Goal: Use online tool/utility: Utilize a website feature to perform a specific function

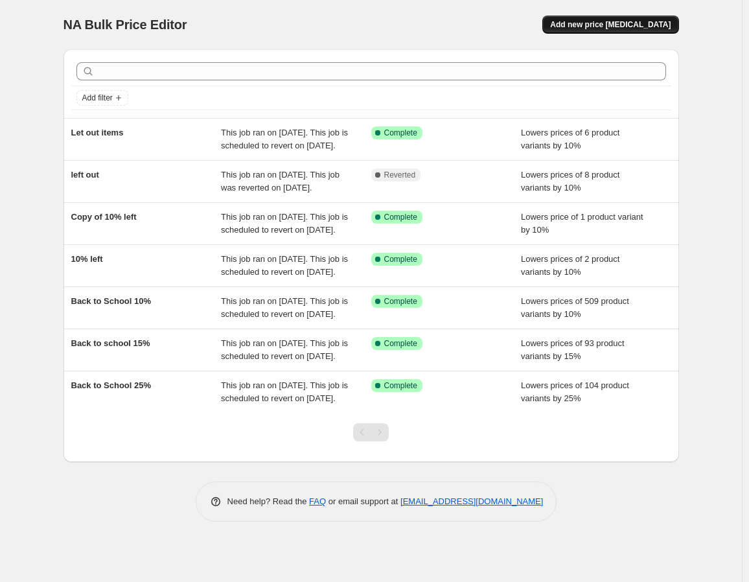
click at [638, 27] on span "Add new price [MEDICAL_DATA]" at bounding box center [610, 24] width 121 height 10
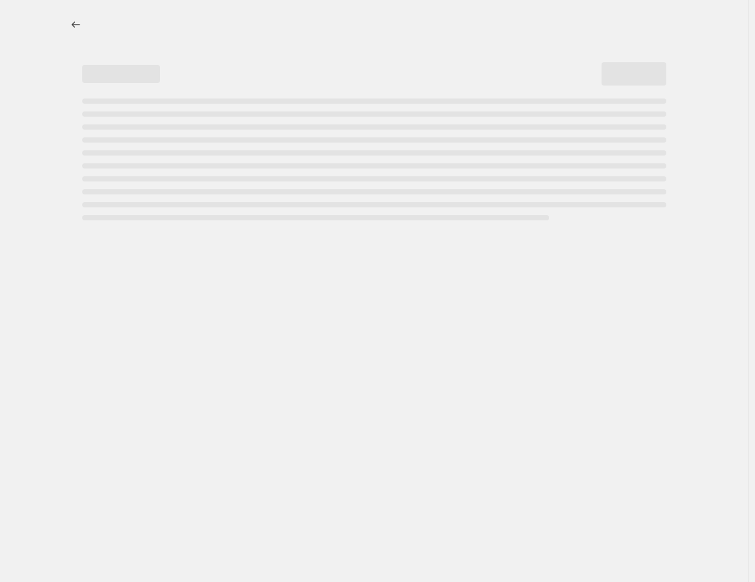
select select "percentage"
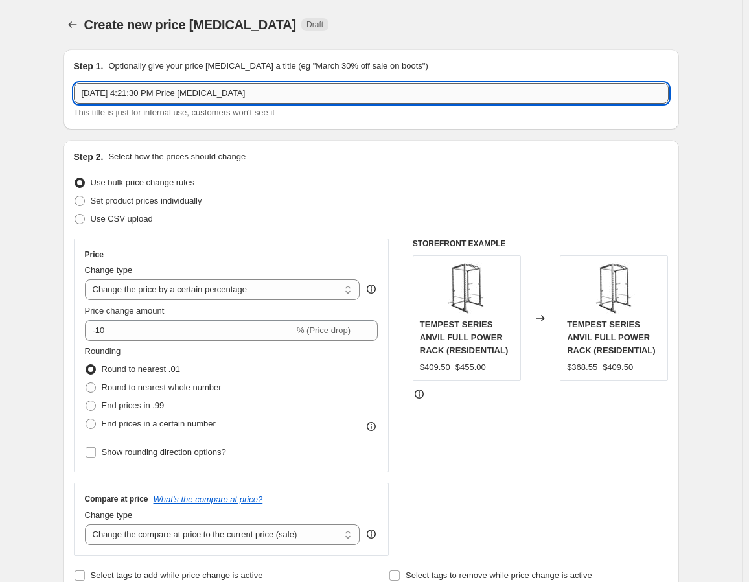
click at [150, 98] on input "[DATE] 4:21:30 PM Price [MEDICAL_DATA]" at bounding box center [371, 93] width 595 height 21
drag, startPoint x: 142, startPoint y: 95, endPoint x: 63, endPoint y: 81, distance: 79.7
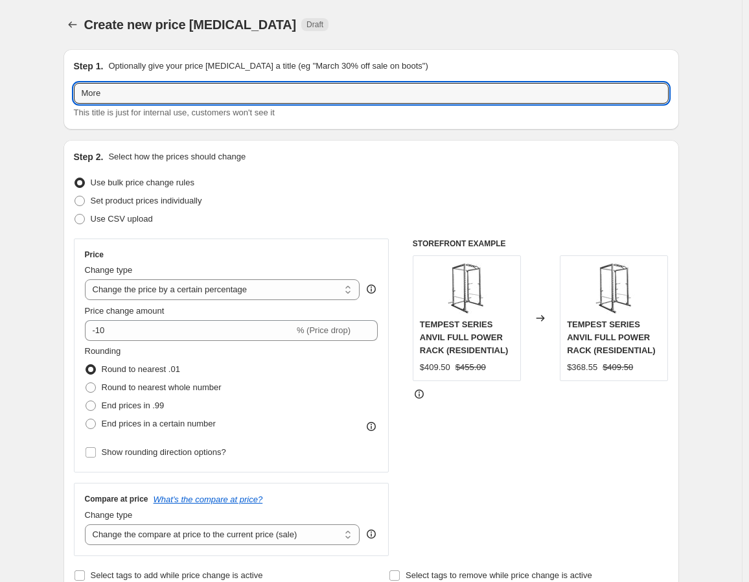
type input "More"
click at [363, 406] on div "Rounding Round to nearest .01 Round to nearest whole number End prices in .99 E…" at bounding box center [232, 389] width 294 height 88
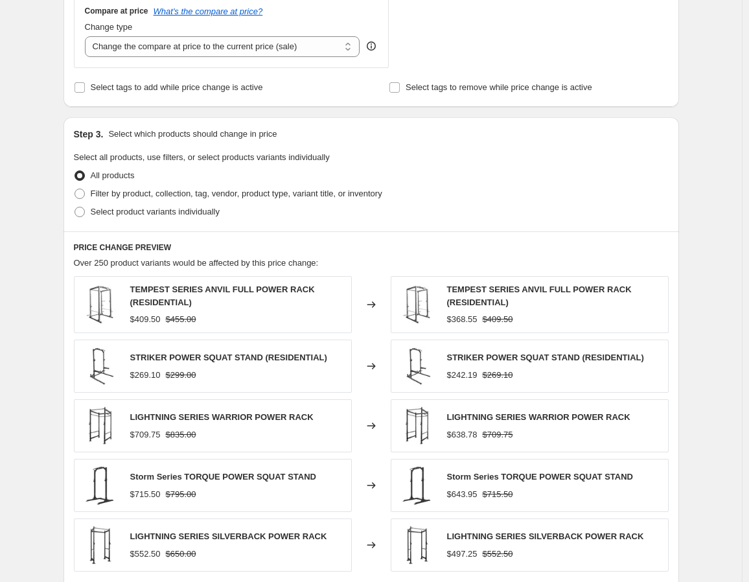
scroll to position [518, 0]
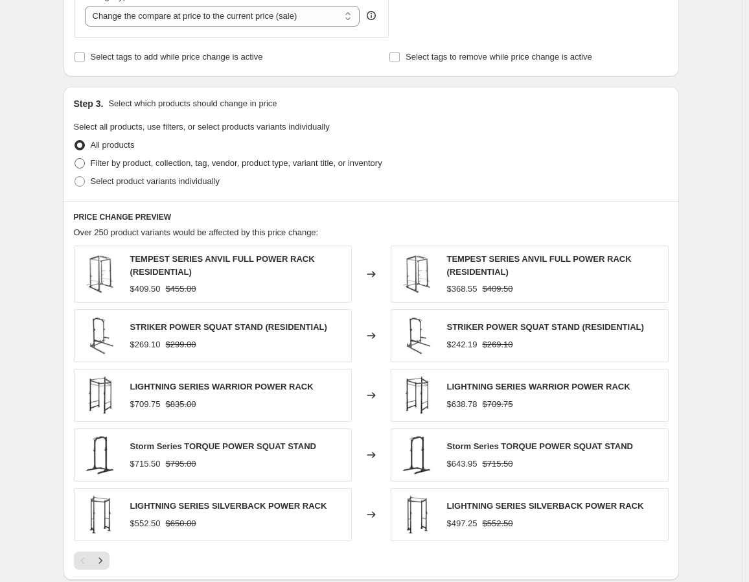
click at [106, 161] on span "Filter by product, collection, tag, vendor, product type, variant title, or inv…" at bounding box center [237, 163] width 292 height 10
click at [75, 159] on input "Filter by product, collection, tag, vendor, product type, variant title, or inv…" at bounding box center [75, 158] width 1 height 1
radio input "true"
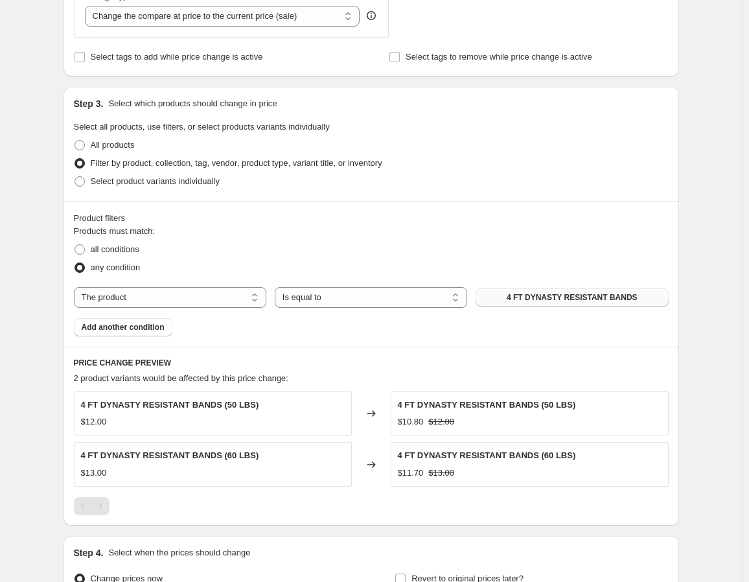
click at [531, 294] on span "4 FT DYNASTY RESISTANT BANDS" at bounding box center [572, 297] width 131 height 10
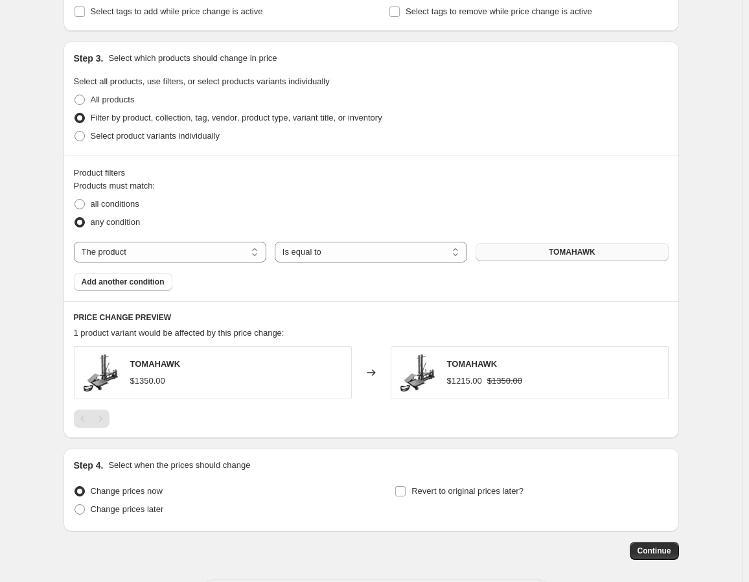
scroll to position [555, 0]
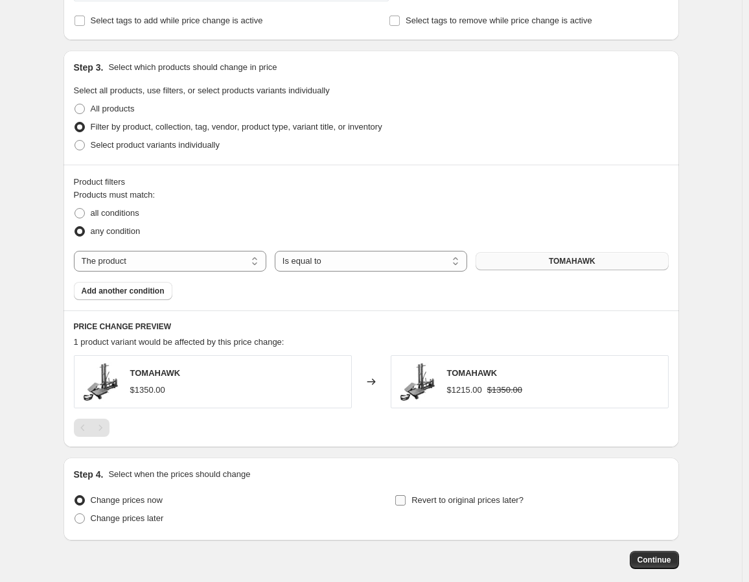
click at [405, 498] on input "Revert to original prices later?" at bounding box center [400, 500] width 10 height 10
checkbox input "true"
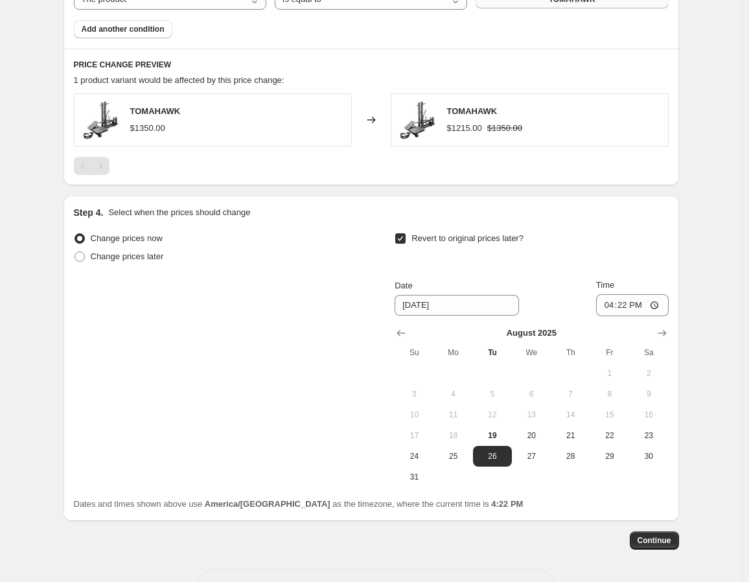
scroll to position [796, 0]
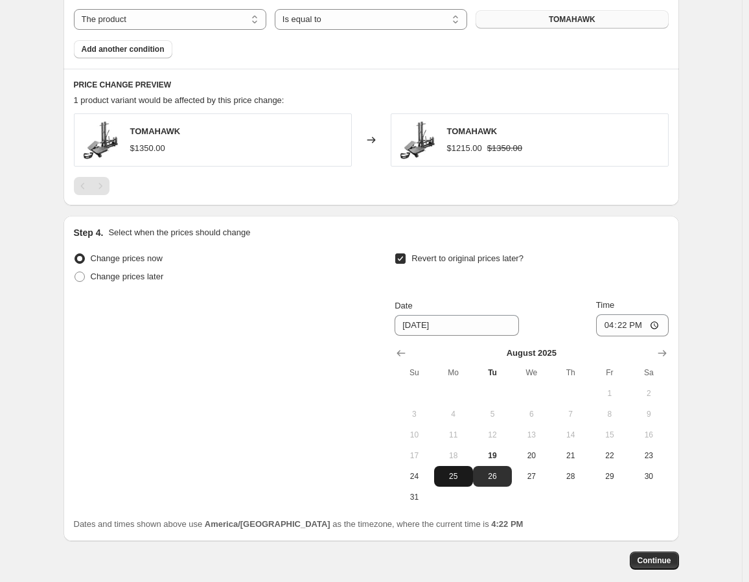
click at [459, 468] on button "25" at bounding box center [453, 476] width 39 height 21
type input "8/25/2025"
click at [610, 320] on input "16:22" at bounding box center [632, 325] width 73 height 22
type input "23:59"
click at [664, 553] on button "Continue" at bounding box center [654, 560] width 49 height 18
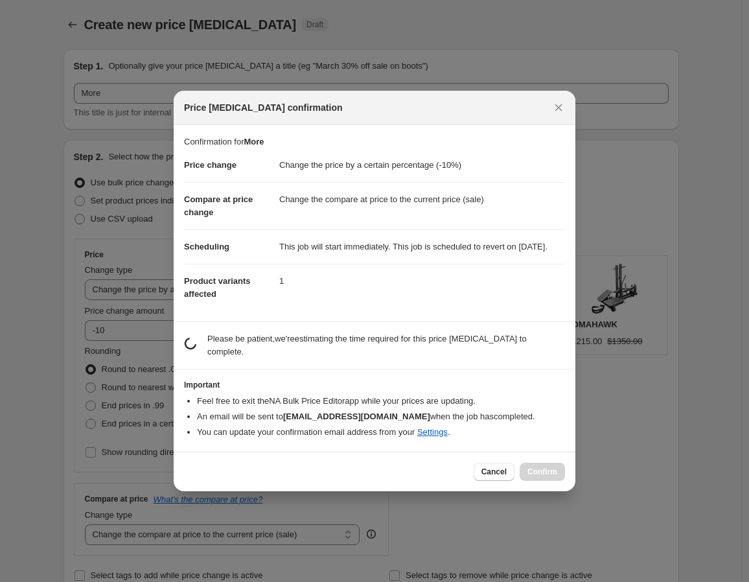
scroll to position [0, 0]
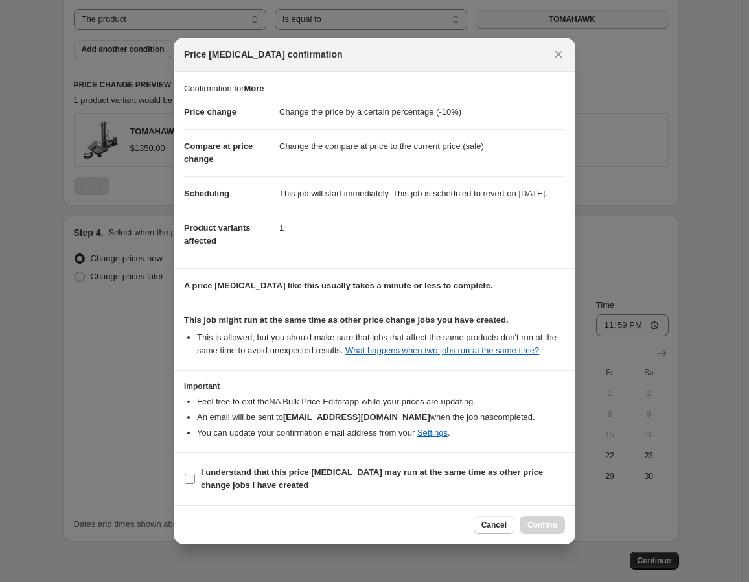
click at [191, 484] on input "I understand that this price change job may run at the same time as other price…" at bounding box center [190, 479] width 10 height 10
checkbox input "true"
click at [553, 530] on span "Confirm" at bounding box center [542, 525] width 30 height 10
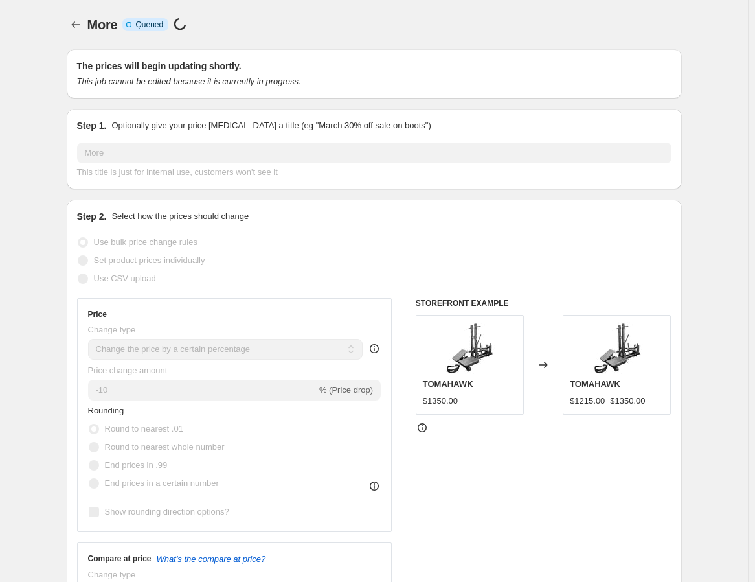
select select "percentage"
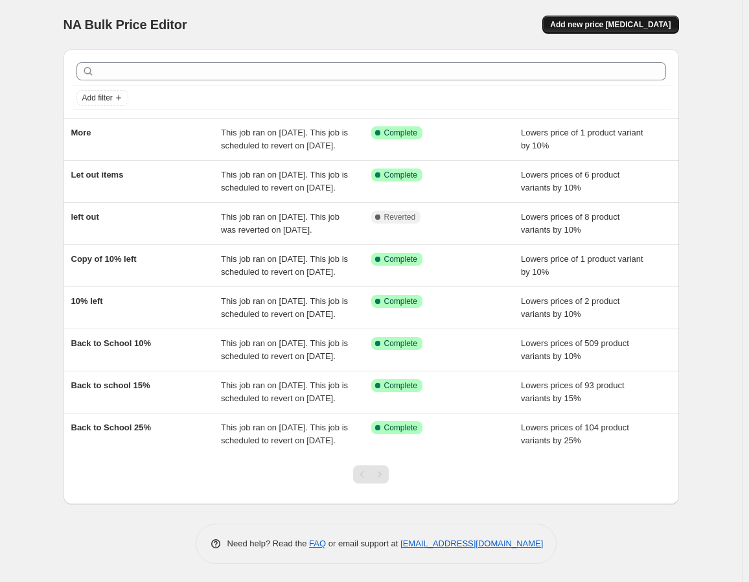
click at [640, 29] on span "Add new price [MEDICAL_DATA]" at bounding box center [610, 24] width 121 height 10
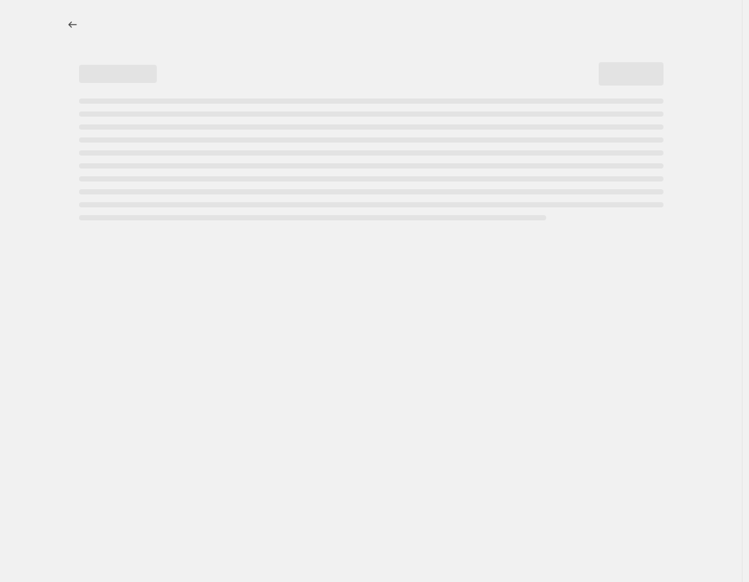
select select "percentage"
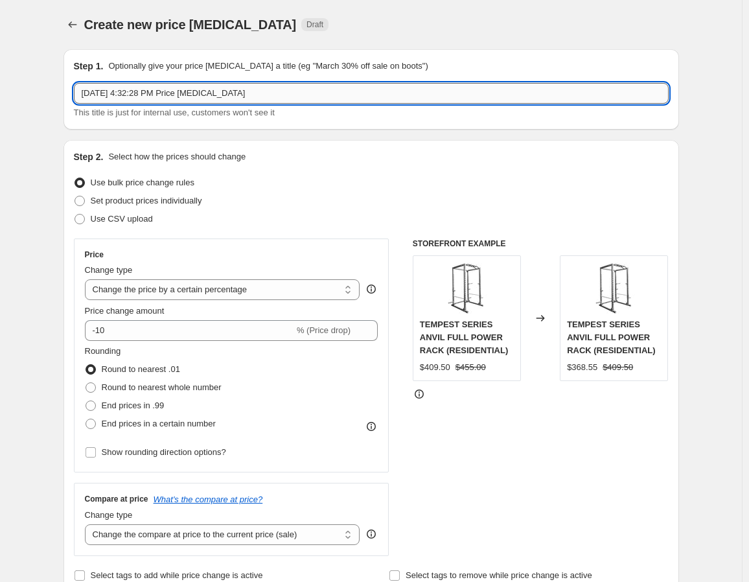
click at [167, 94] on input "Aug 19, 2025, 4:32:28 PM Price change job" at bounding box center [371, 93] width 595 height 21
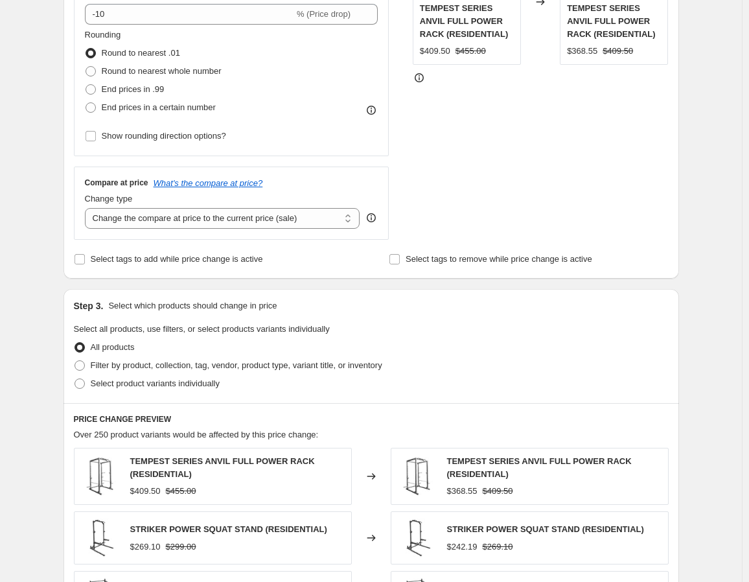
scroll to position [324, 0]
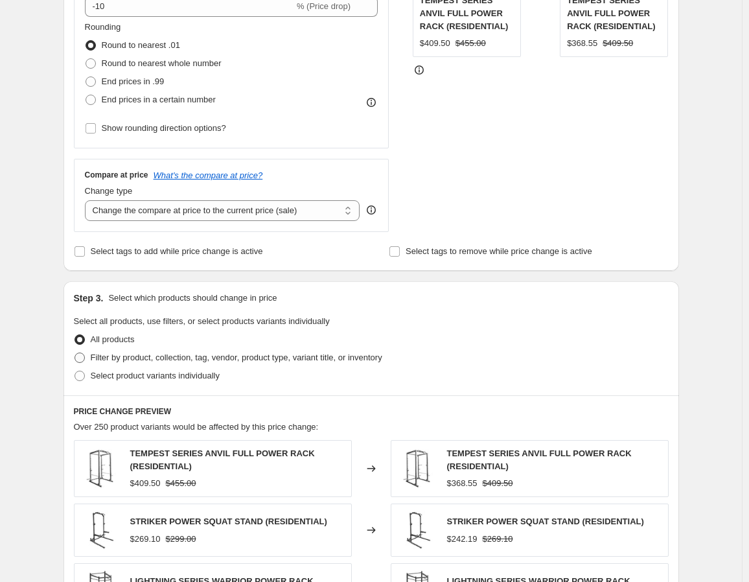
type input "more item"
click at [98, 355] on span "Filter by product, collection, tag, vendor, product type, variant title, or inv…" at bounding box center [237, 357] width 292 height 10
click at [75, 353] on input "Filter by product, collection, tag, vendor, product type, variant title, or inv…" at bounding box center [75, 352] width 1 height 1
radio input "true"
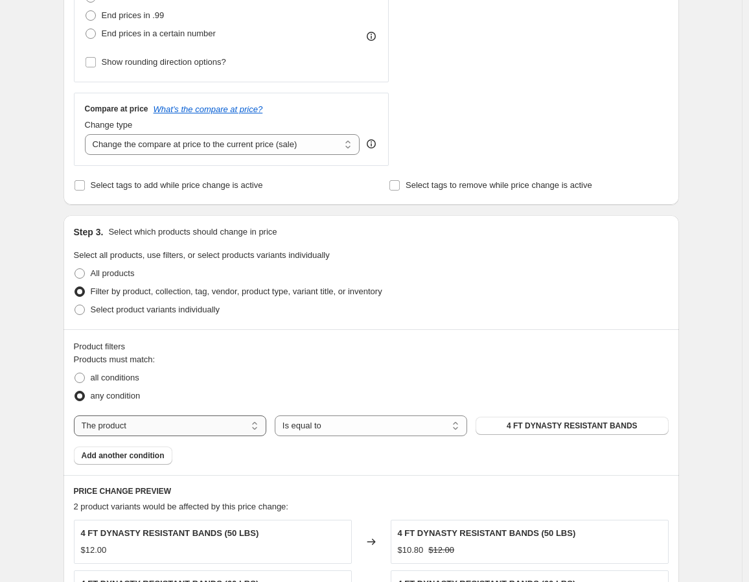
scroll to position [389, 0]
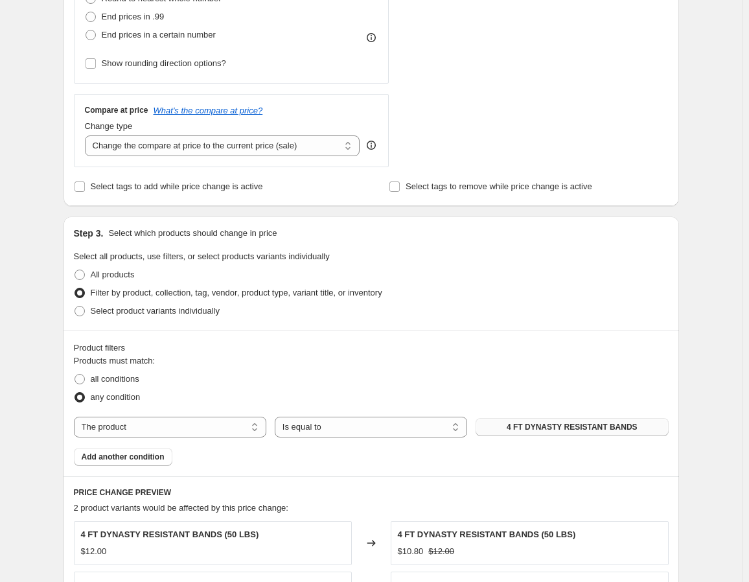
click at [539, 426] on span "4 FT DYNASTY RESISTANT BANDS" at bounding box center [572, 427] width 131 height 10
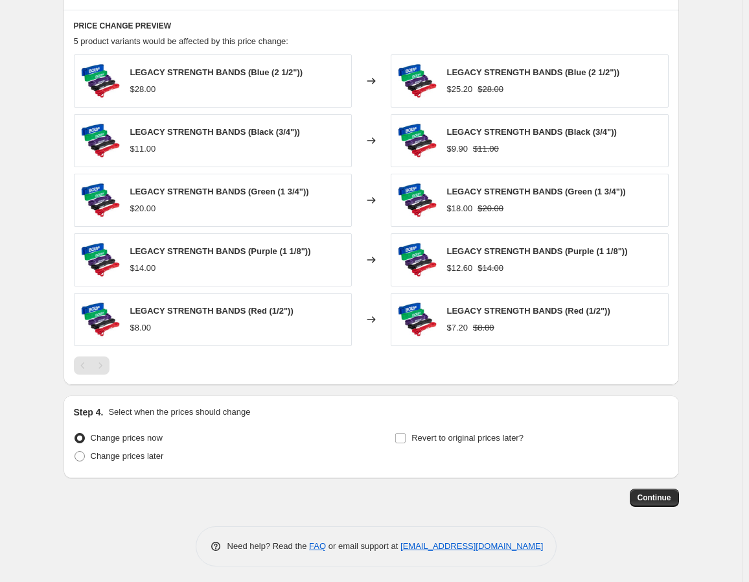
scroll to position [857, 0]
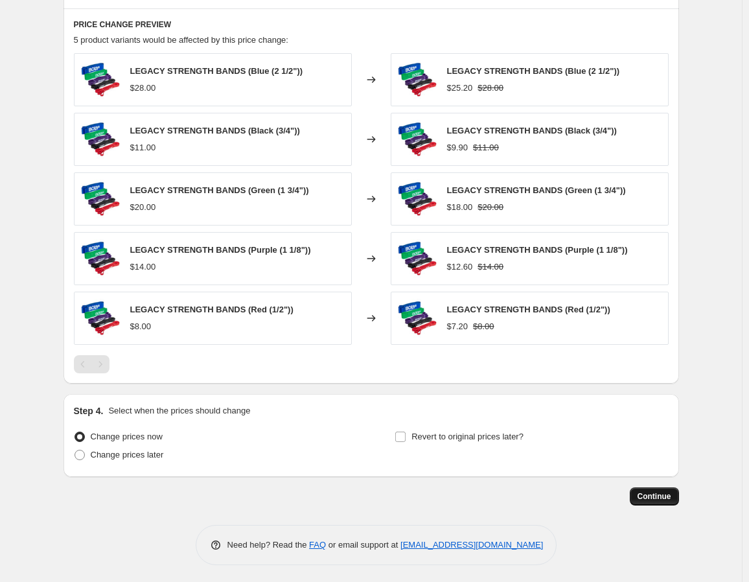
click at [666, 502] on button "Continue" at bounding box center [654, 496] width 49 height 18
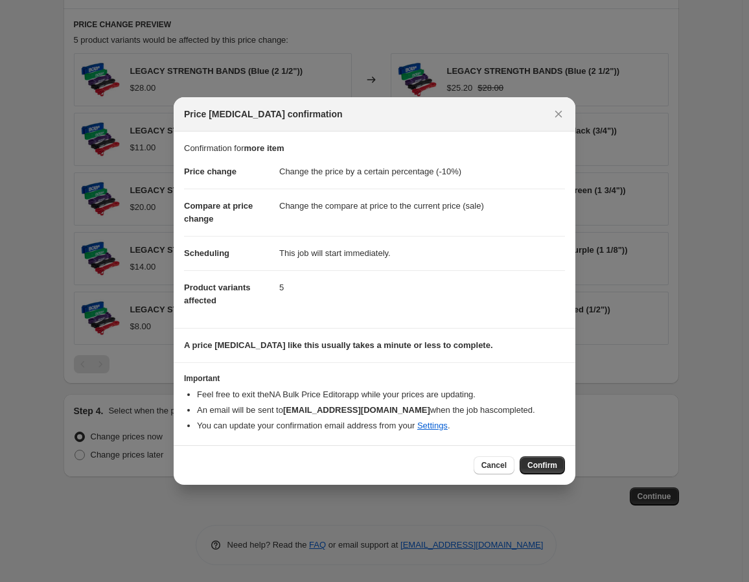
click at [549, 465] on span "Confirm" at bounding box center [542, 465] width 30 height 10
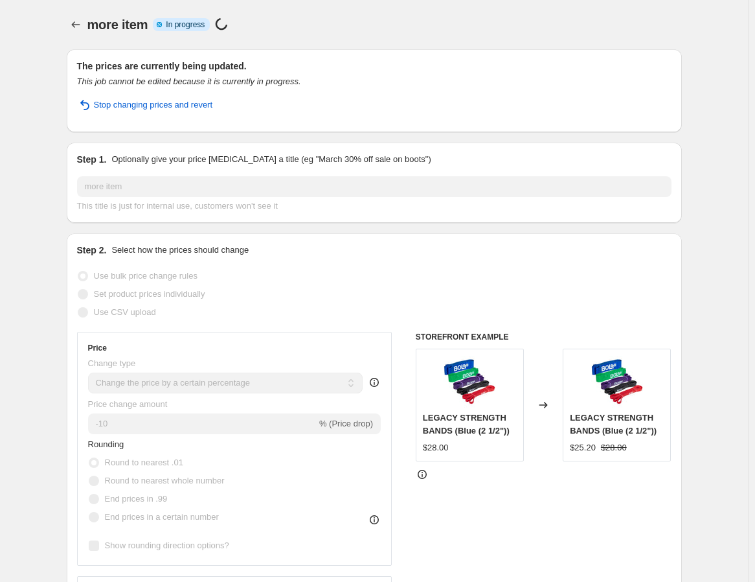
select select "percentage"
